Goal: Check status: Check status

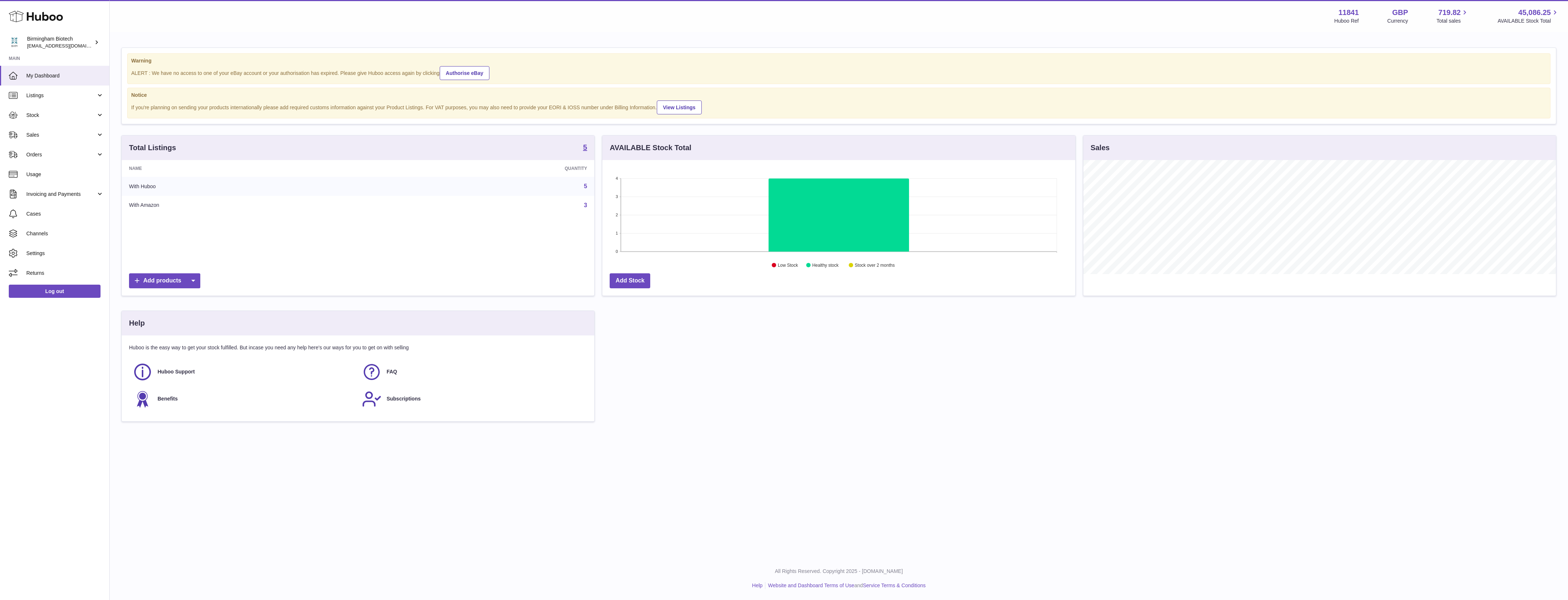
scroll to position [113, 472]
click at [938, 447] on div "Warning ALERT : We have no access to one of your eBay account or your authorisa…" at bounding box center [838, 242] width 1458 height 418
drag, startPoint x: 1181, startPoint y: 463, endPoint x: 952, endPoint y: 384, distance: 242.2
click at [1179, 460] on div "Menu Huboo 11841 Huboo Ref GBP Currency 719.82 Total sales 45,086.25 AVAILABLE …" at bounding box center [838, 278] width 1458 height 557
click at [743, 488] on div "Menu Huboo 11841 Huboo Ref GBP Currency 719.82 Total sales 45,086.25 AVAILABLE …" at bounding box center [838, 278] width 1458 height 557
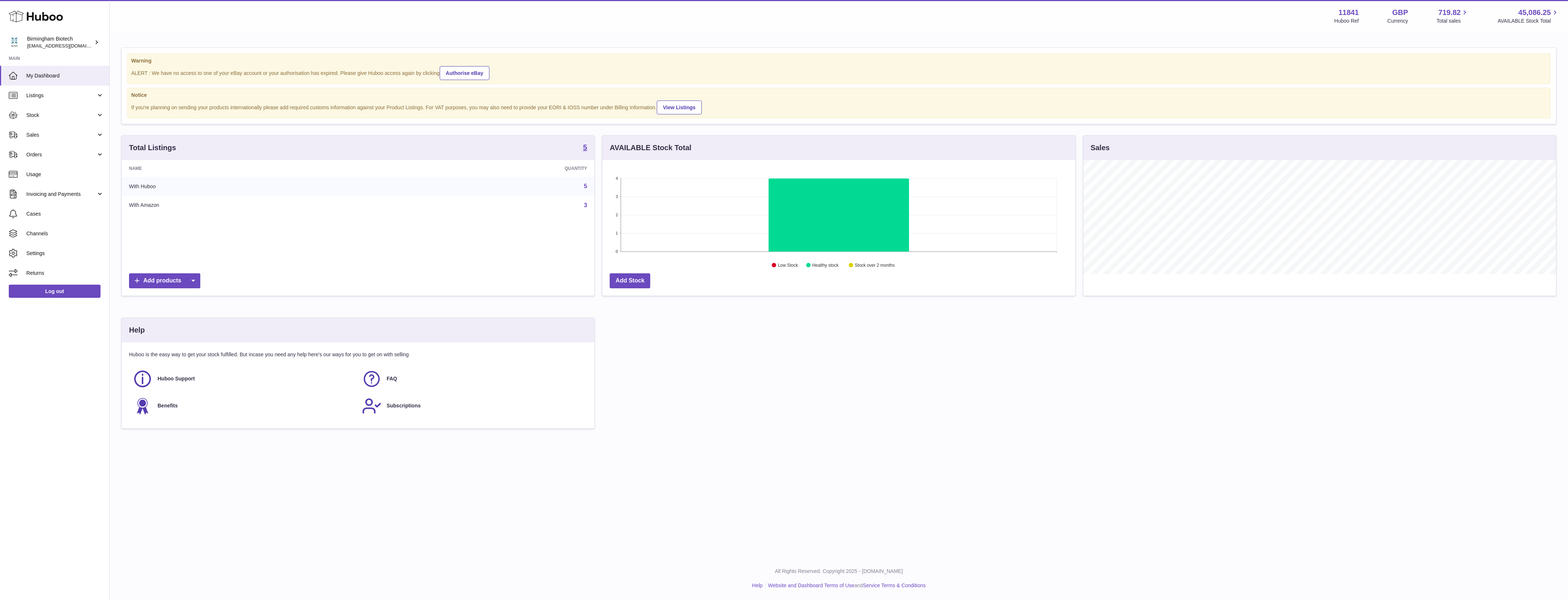
click at [818, 448] on div "Warning ALERT : We have no access to one of your eBay account or your authorisa…" at bounding box center [838, 242] width 1458 height 418
click at [64, 139] on link "Sales" at bounding box center [55, 135] width 109 height 20
click at [62, 151] on span "Sales" at bounding box center [64, 153] width 77 height 7
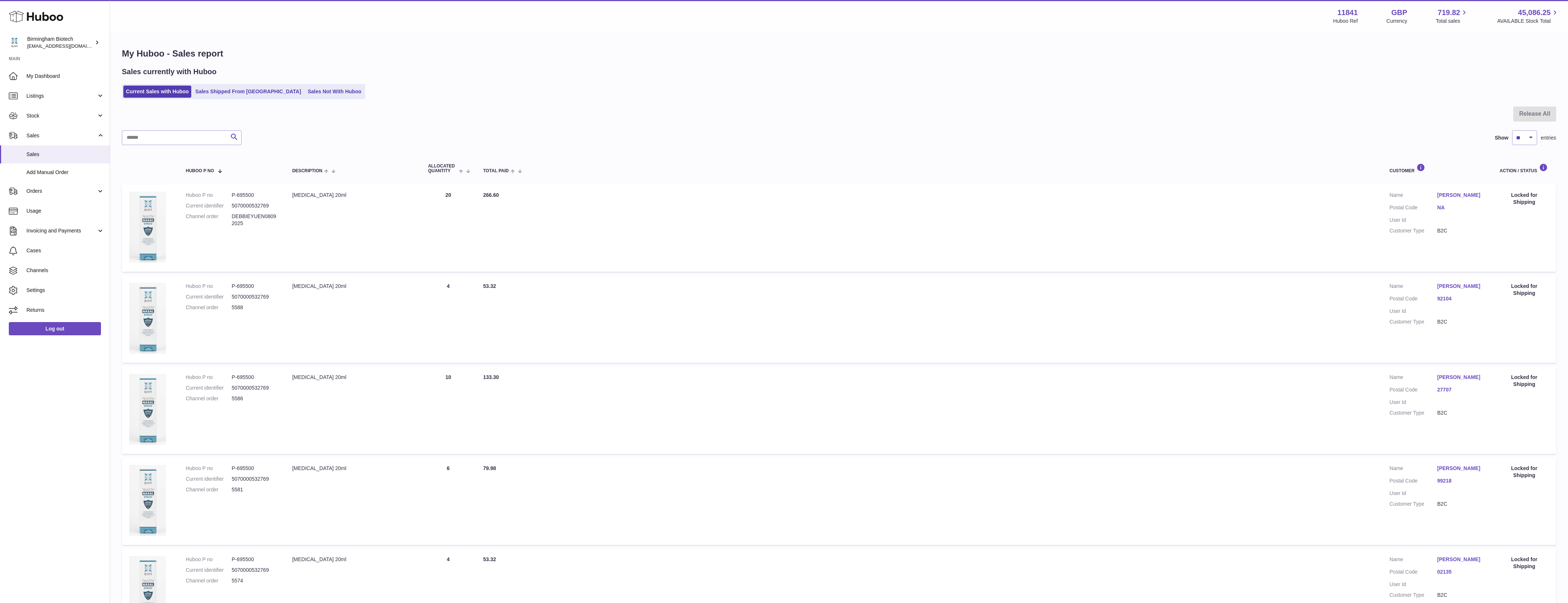
click at [212, 85] on ul "Current Sales with Huboo Sales Shipped From [GEOGRAPHIC_DATA] Sales Not With Hu…" at bounding box center [243, 91] width 243 height 15
click at [249, 96] on link "Sales Shipped From [GEOGRAPHIC_DATA]" at bounding box center [248, 91] width 111 height 12
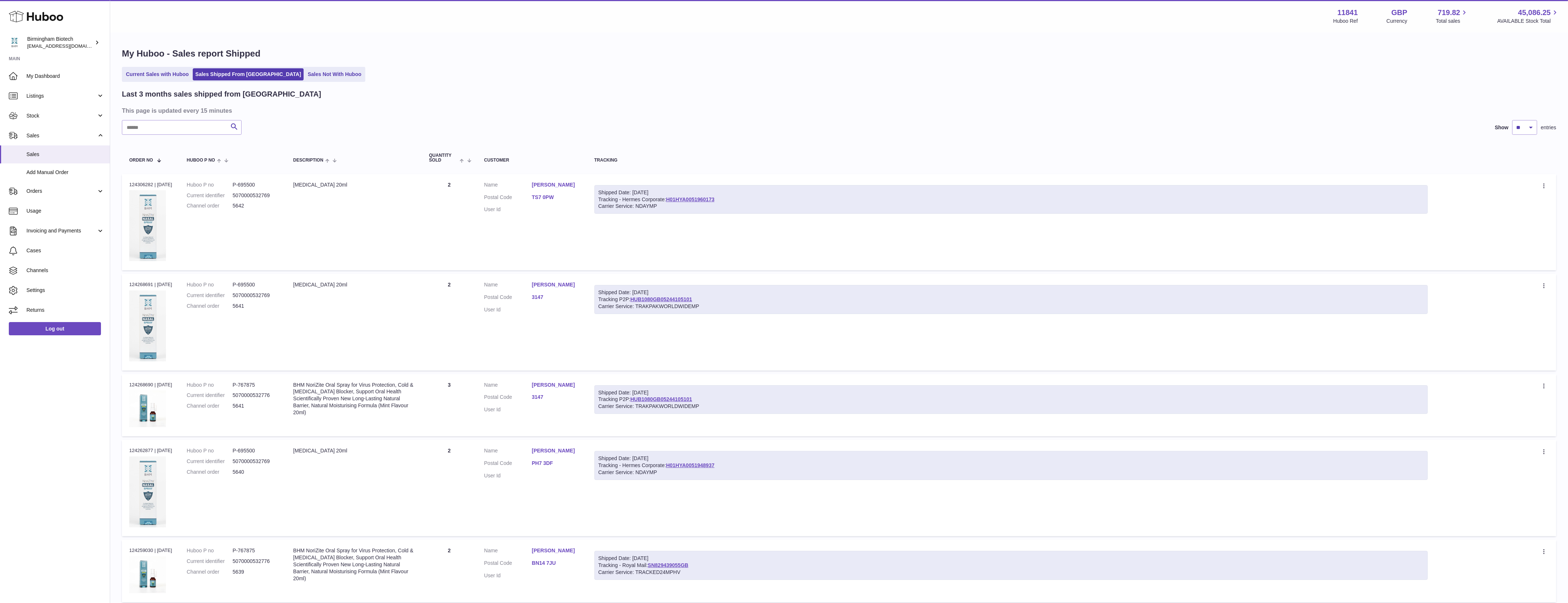
click at [344, 117] on div "Last 3 months sales shipped from Huboo This page is updated every 15 minutes Se…" at bounding box center [838, 587] width 1434 height 996
